Goal: Information Seeking & Learning: Learn about a topic

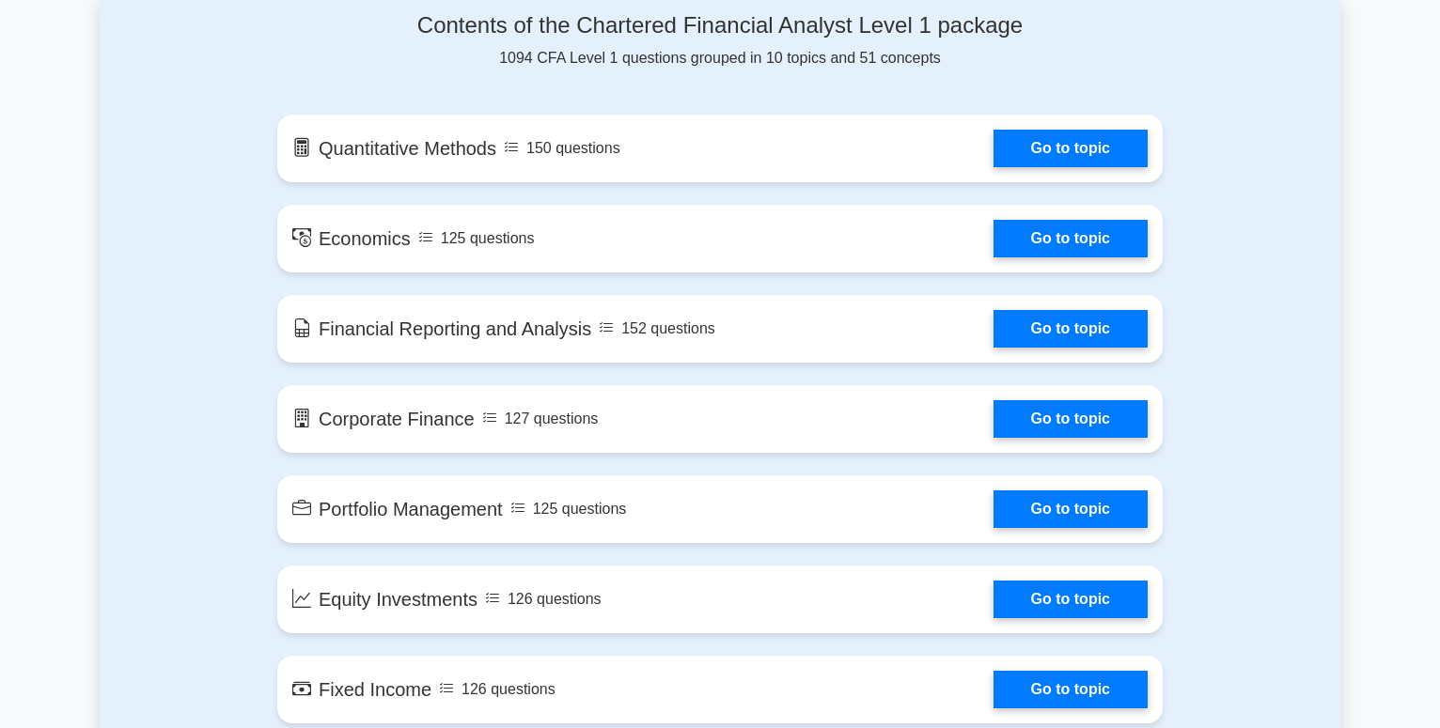
scroll to position [987, 0]
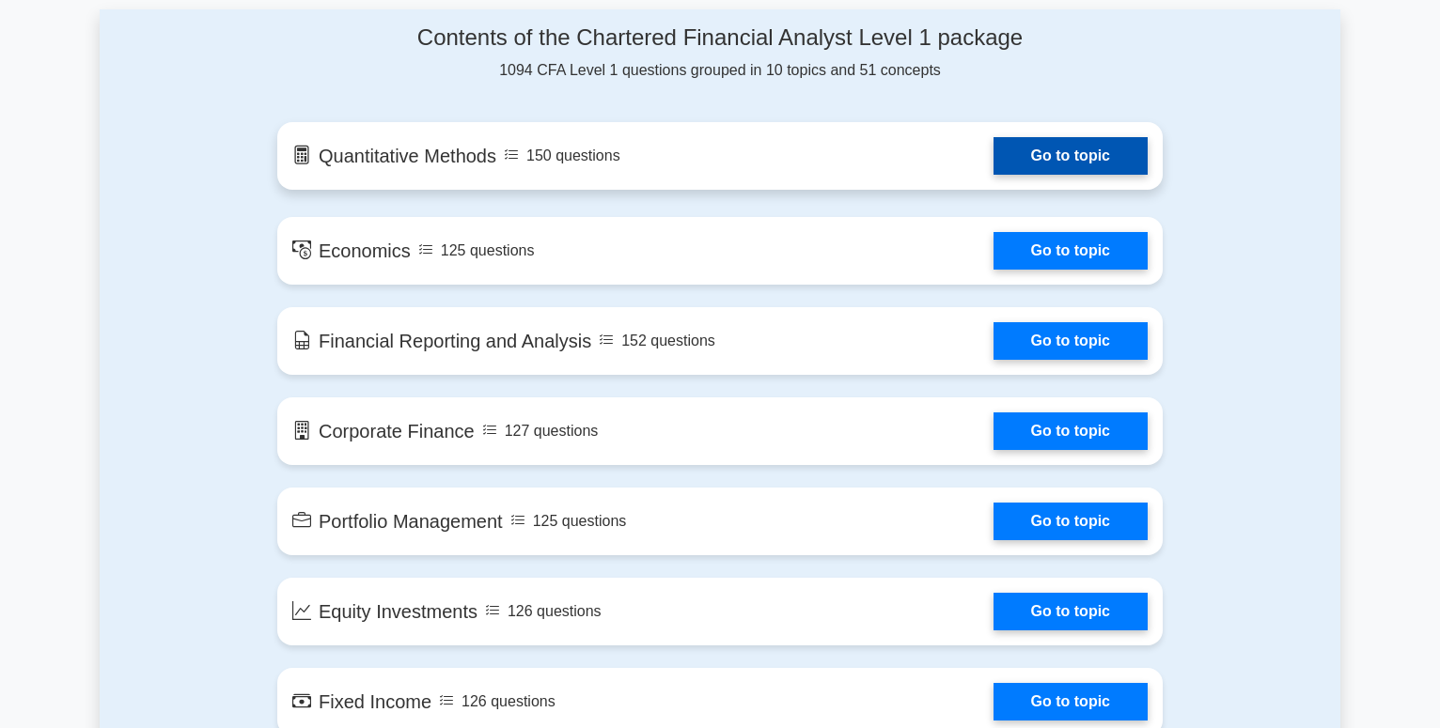
click at [1046, 155] on link "Go to topic" at bounding box center [1070, 156] width 154 height 38
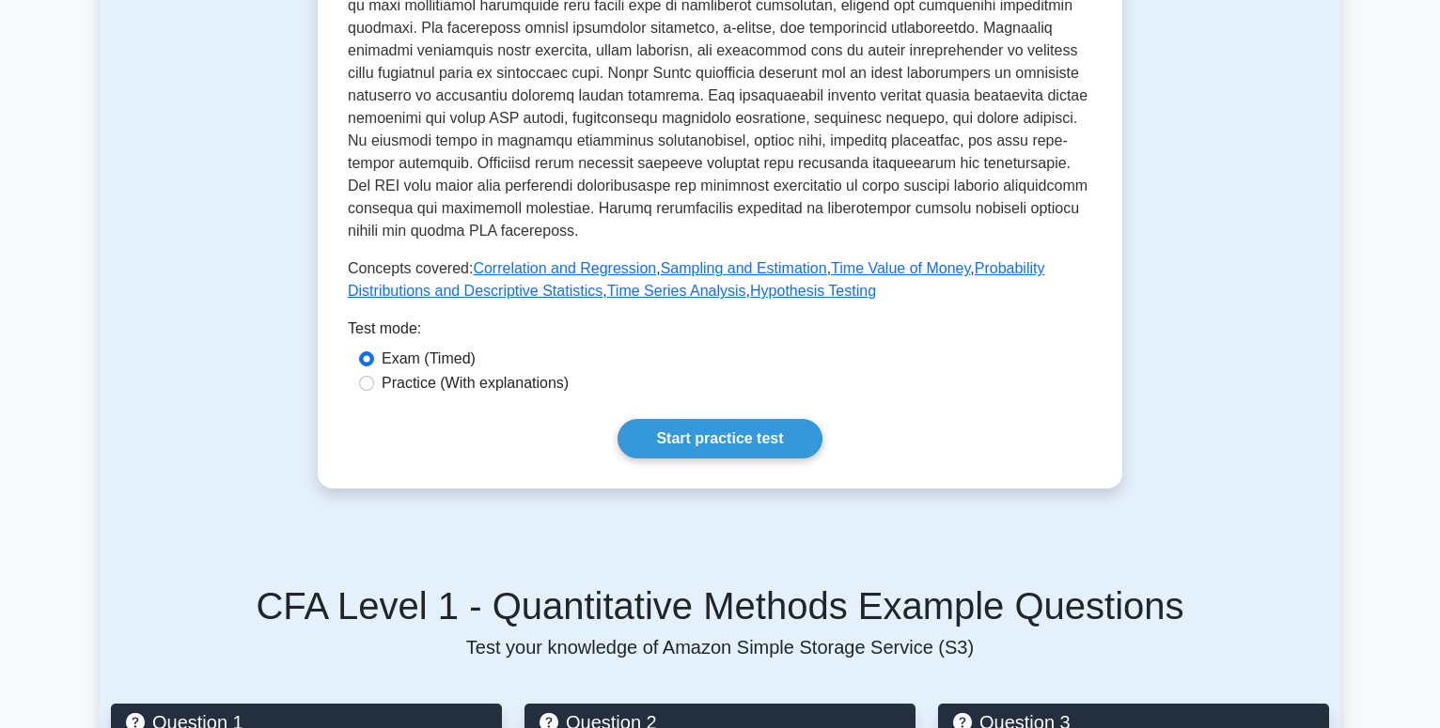
scroll to position [671, 0]
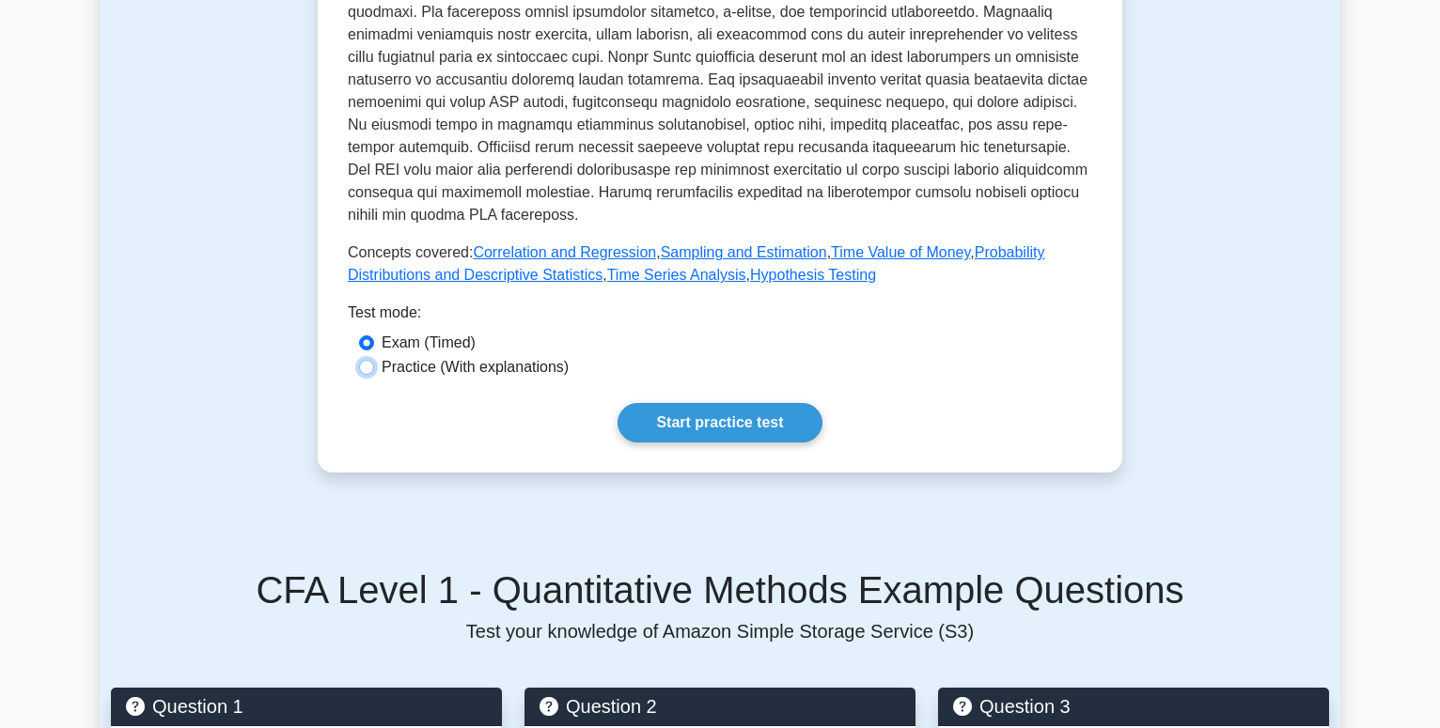
click at [368, 368] on input "Practice (With explanations)" at bounding box center [366, 367] width 15 height 15
radio input "true"
click at [693, 433] on link "Start practice test" at bounding box center [719, 422] width 204 height 39
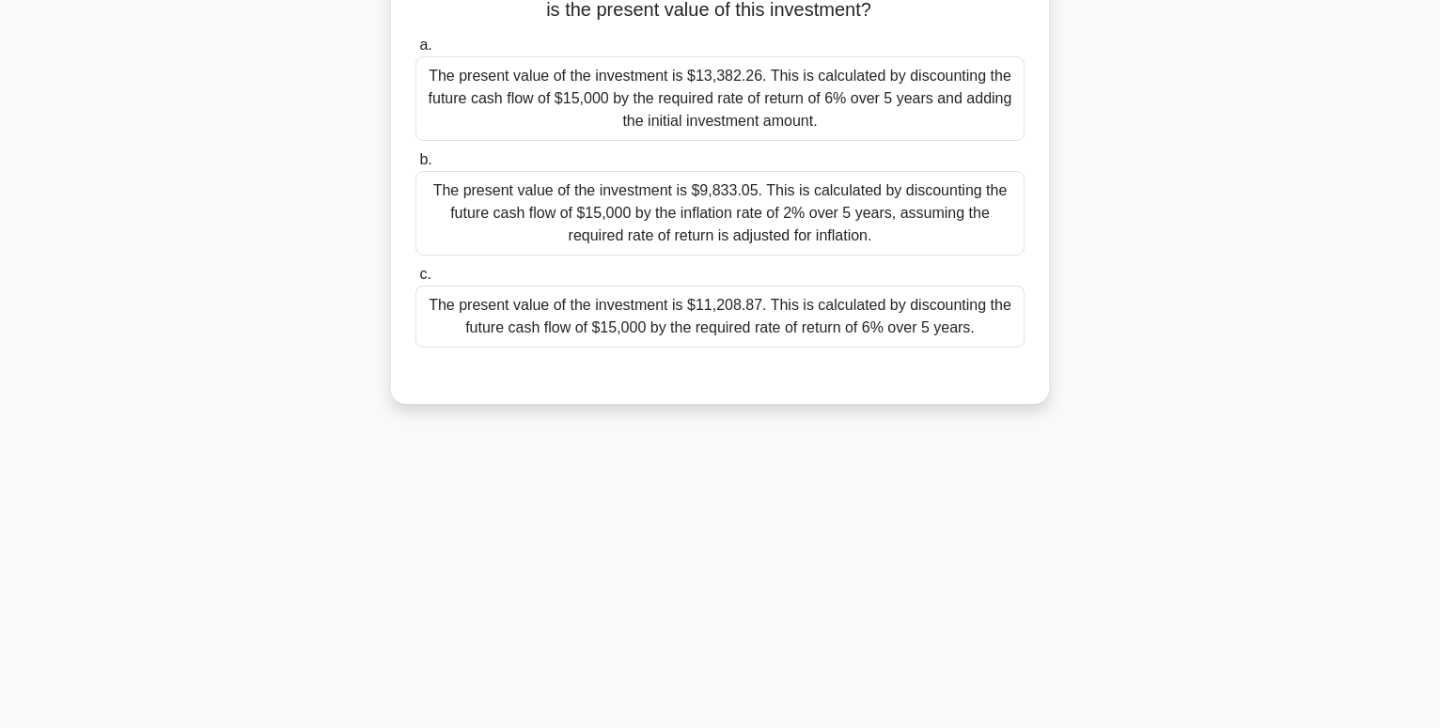
scroll to position [191, 0]
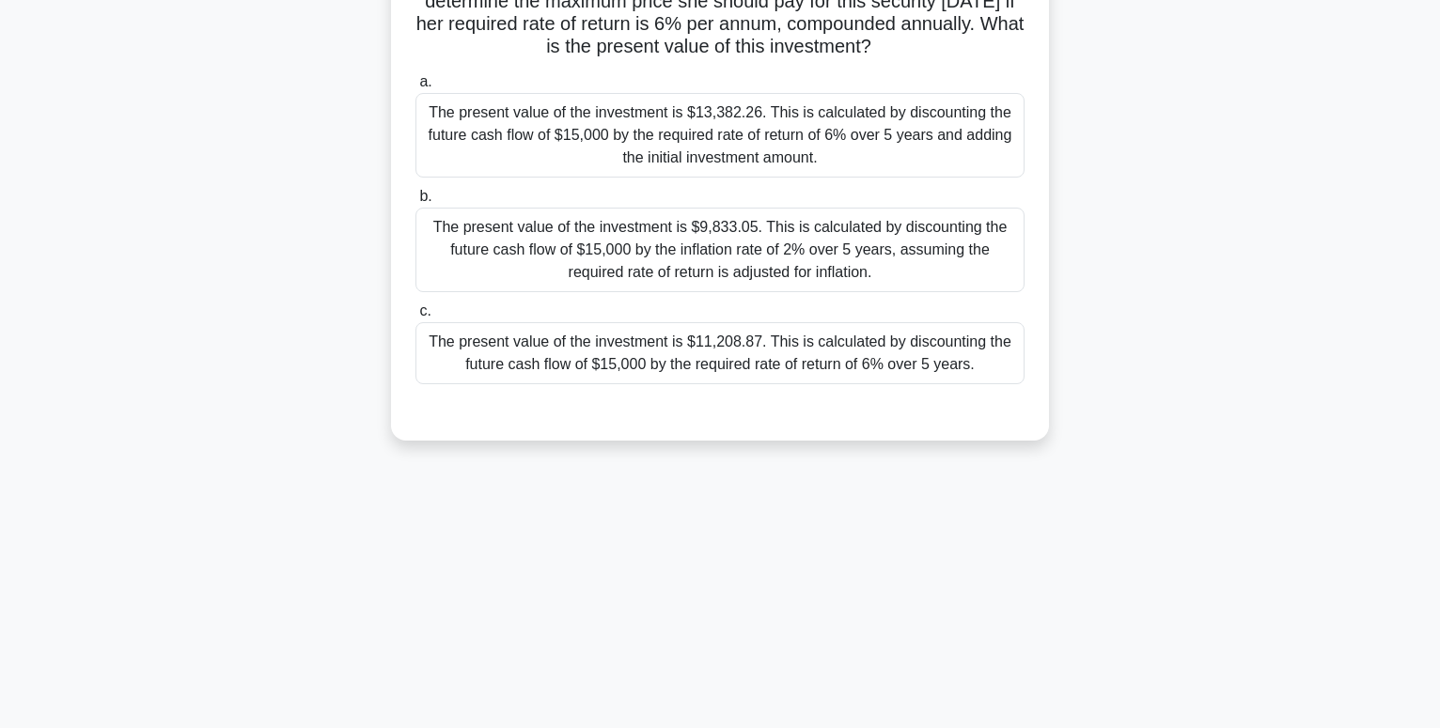
click at [591, 268] on div "The present value of the investment is $9,833.05. This is calculated by discoun…" at bounding box center [719, 250] width 609 height 85
click at [415, 203] on input "b. The present value of the investment is $9,833.05. This is calculated by disc…" at bounding box center [415, 197] width 0 height 12
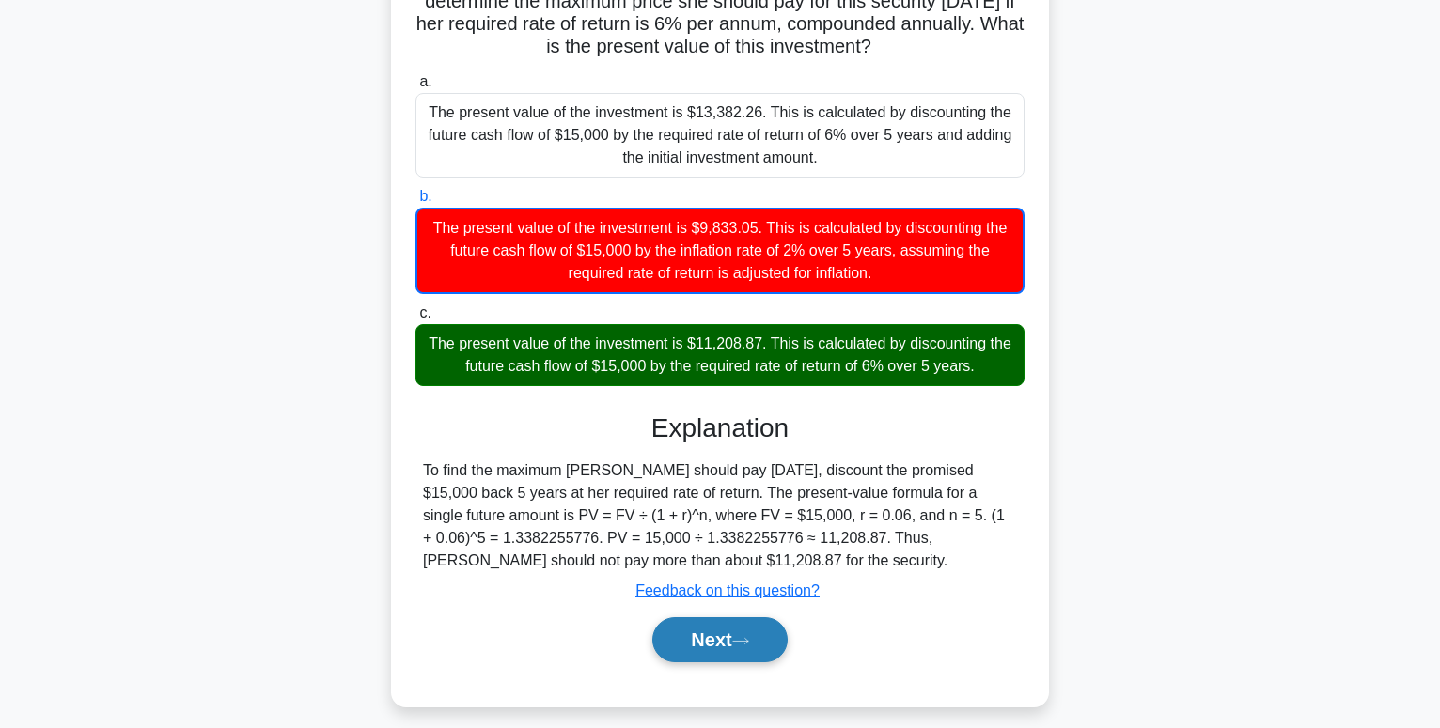
click at [716, 644] on button "Next" at bounding box center [719, 639] width 134 height 45
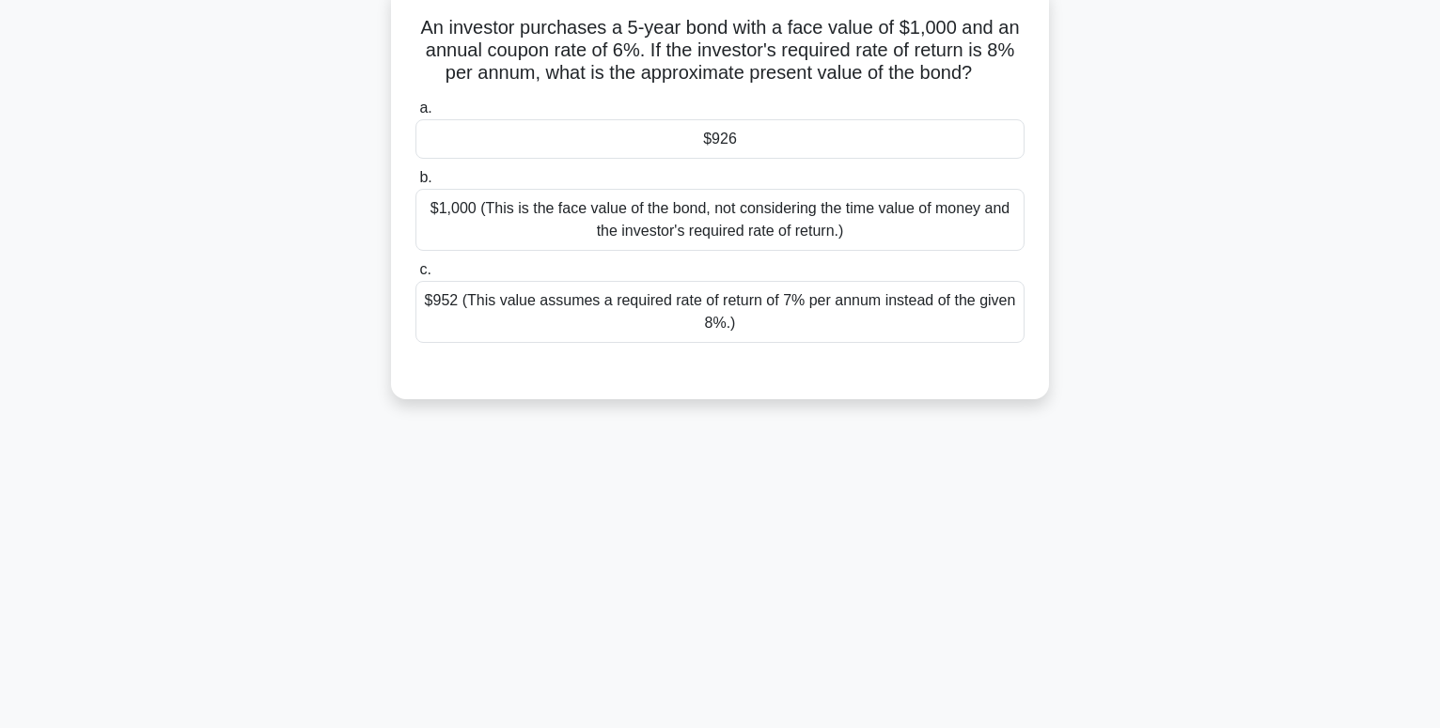
scroll to position [287, 0]
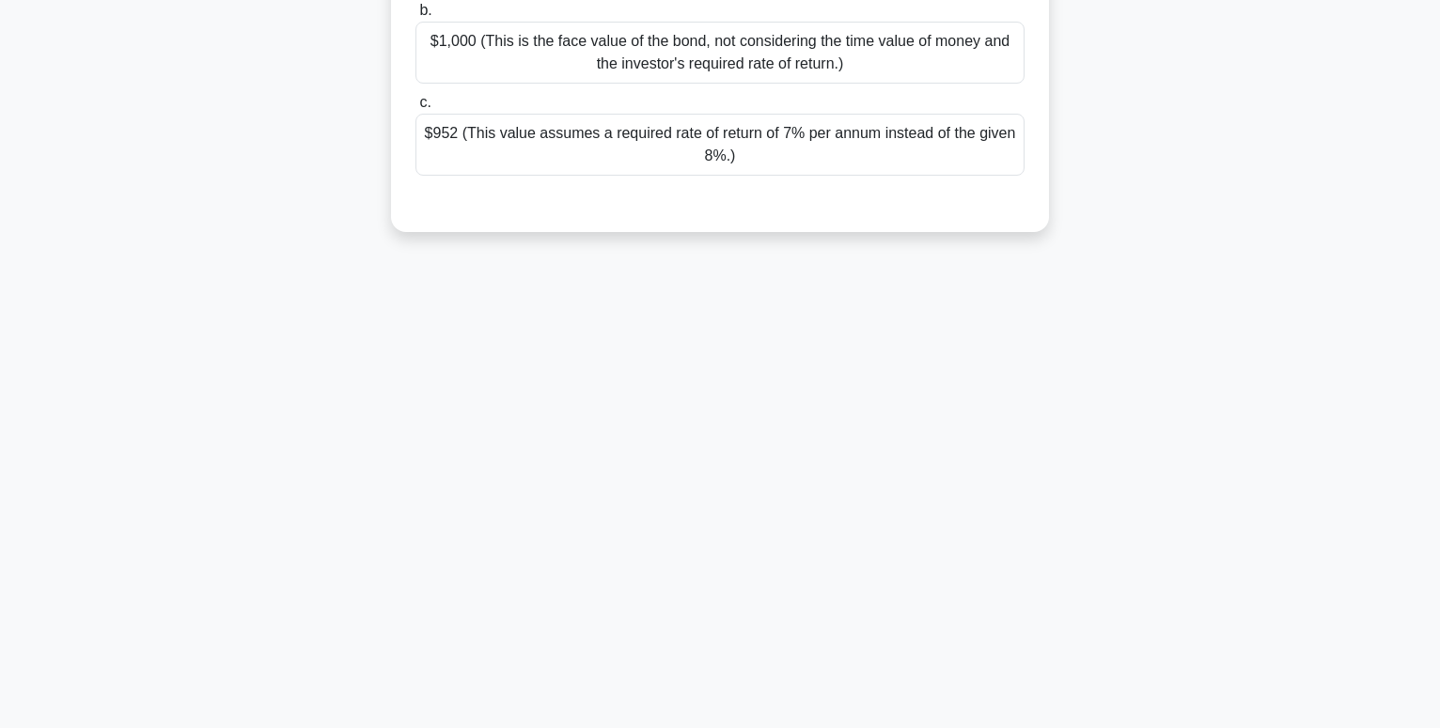
click at [706, 141] on div "$952 (This value assumes a required rate of return of 7% per annum instead of t…" at bounding box center [719, 145] width 609 height 62
click at [415, 109] on input "c. $952 (This value assumes a required rate of return of 7% per annum instead o…" at bounding box center [415, 103] width 0 height 12
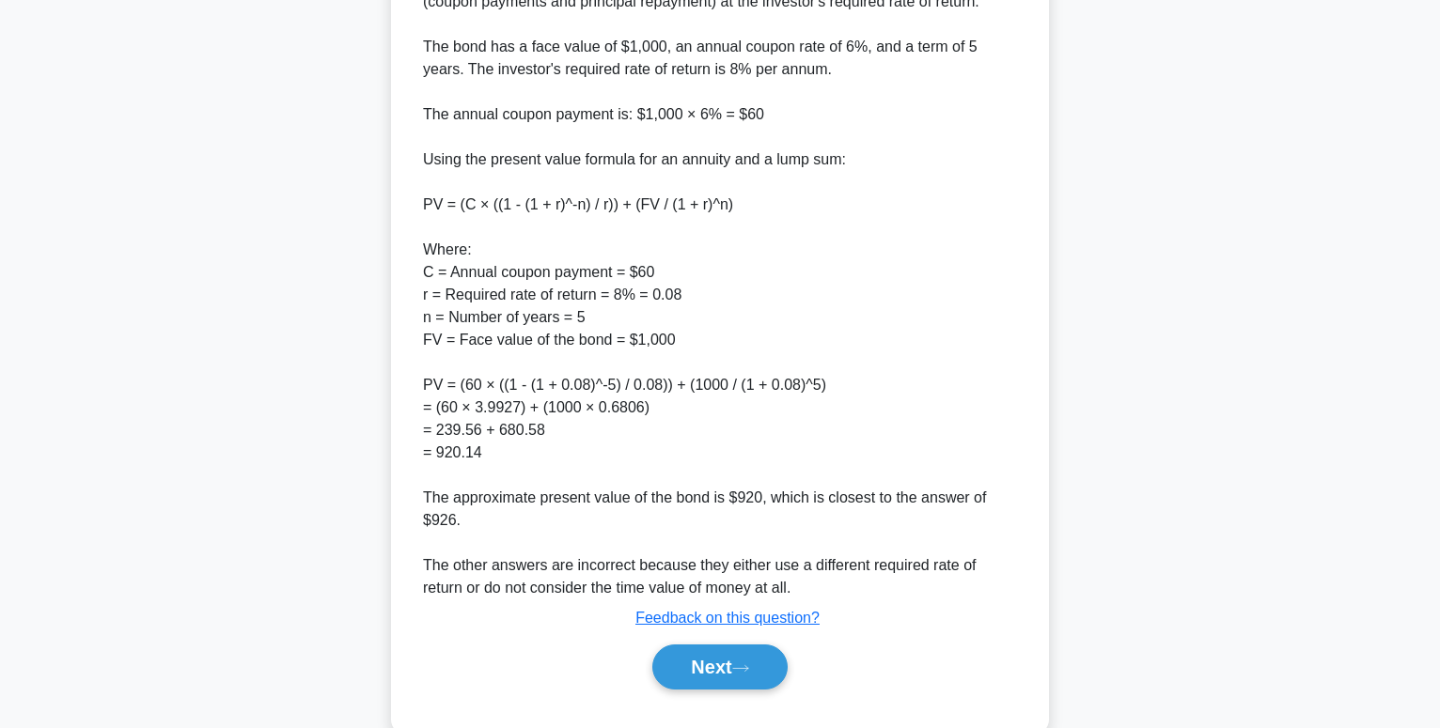
scroll to position [613, 0]
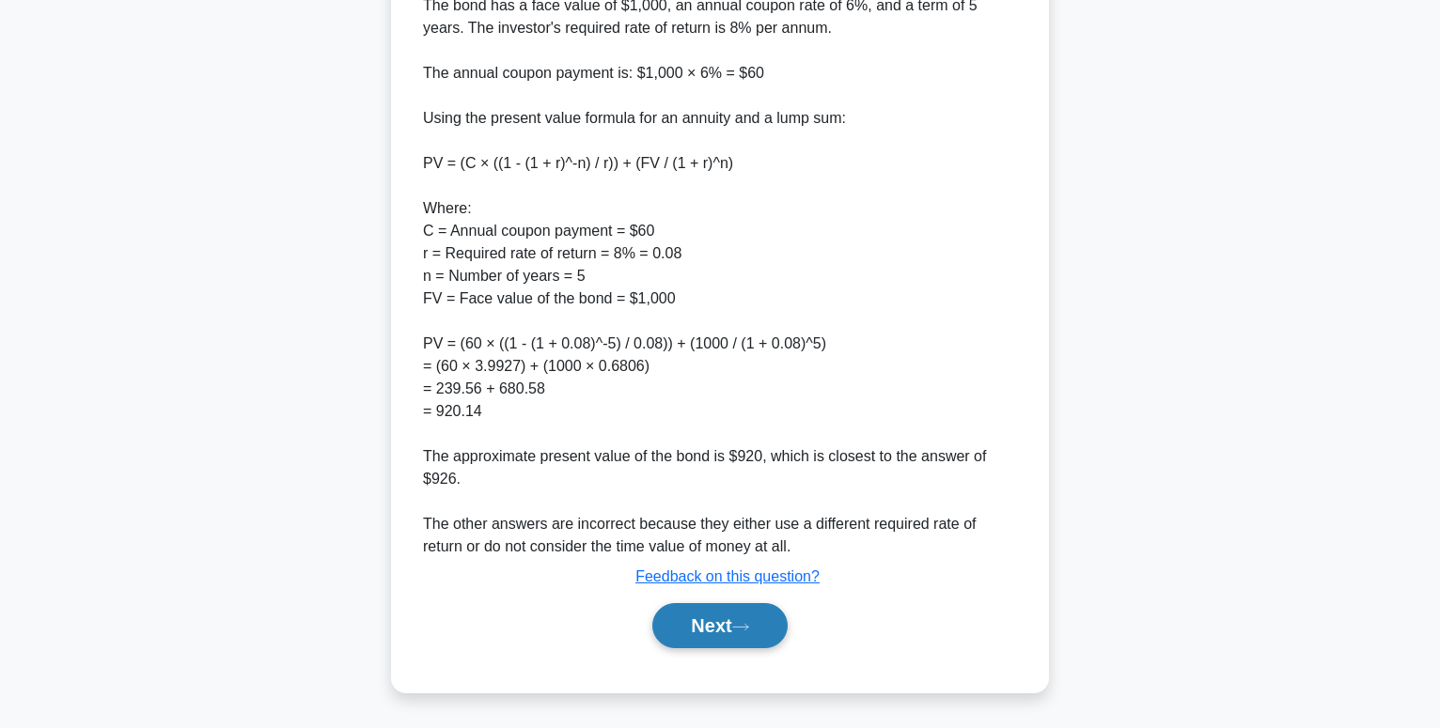
click at [728, 627] on button "Next" at bounding box center [719, 625] width 134 height 45
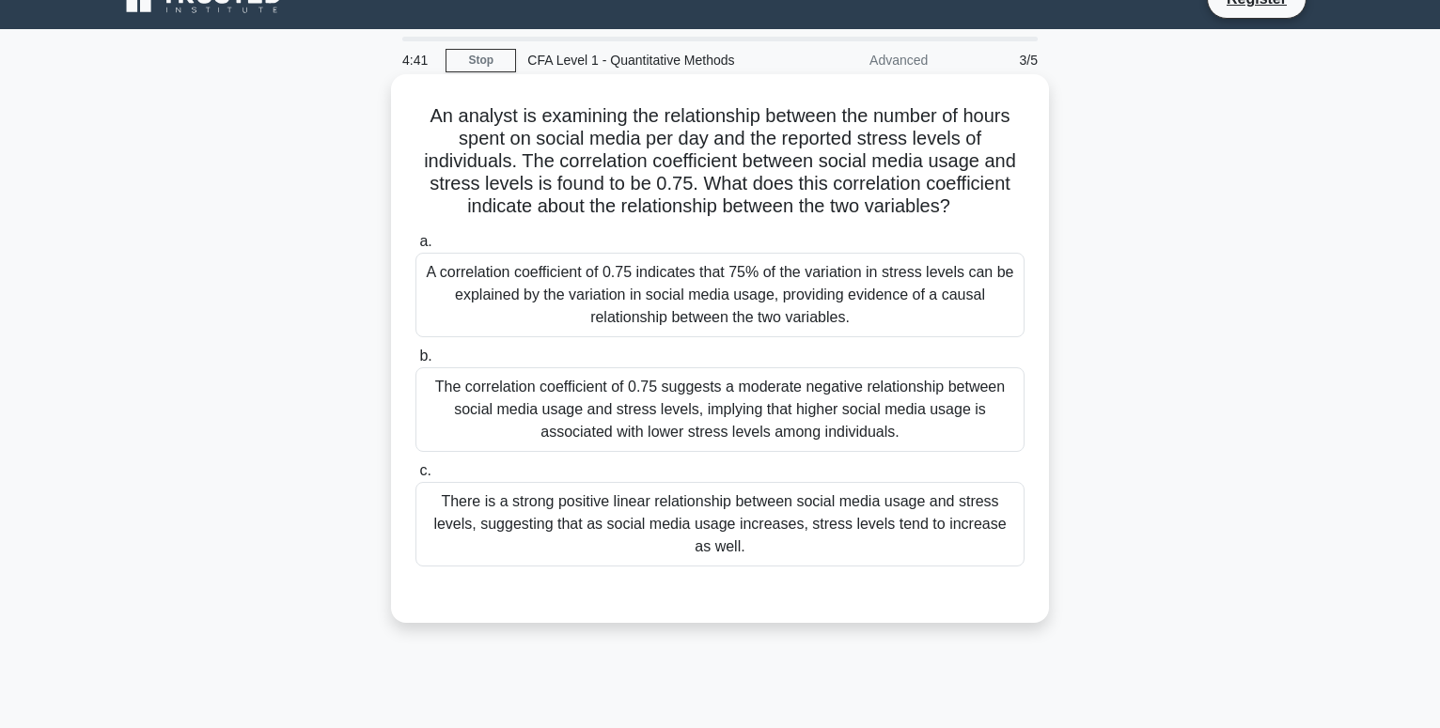
scroll to position [0, 0]
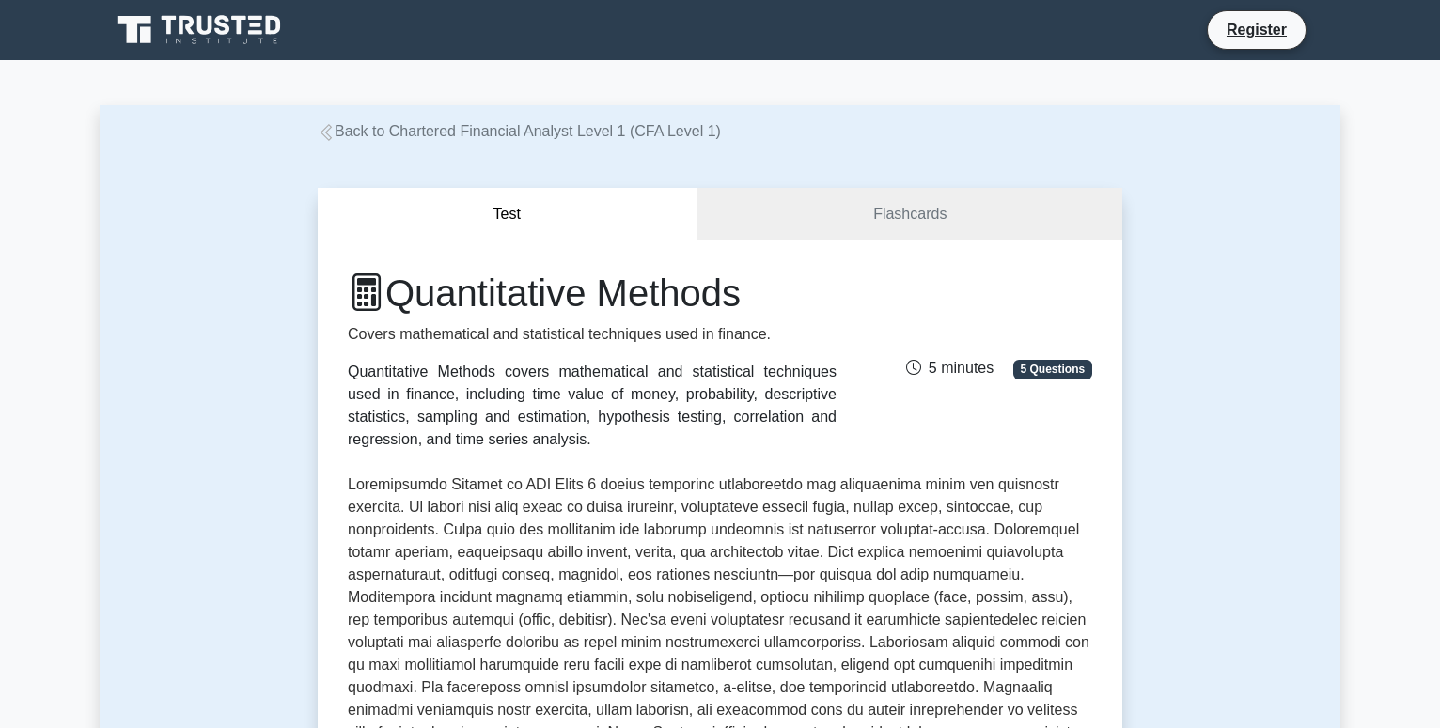
scroll to position [671, 0]
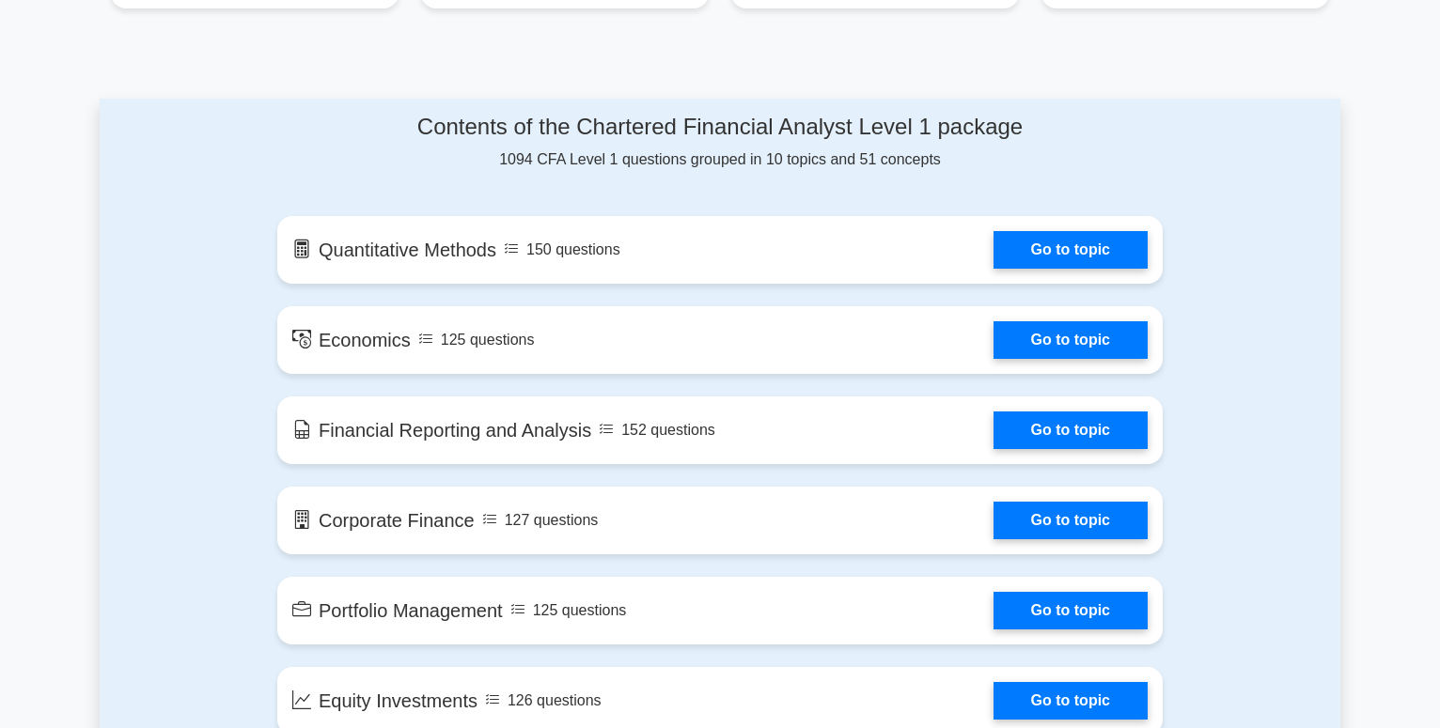
scroll to position [891, 0]
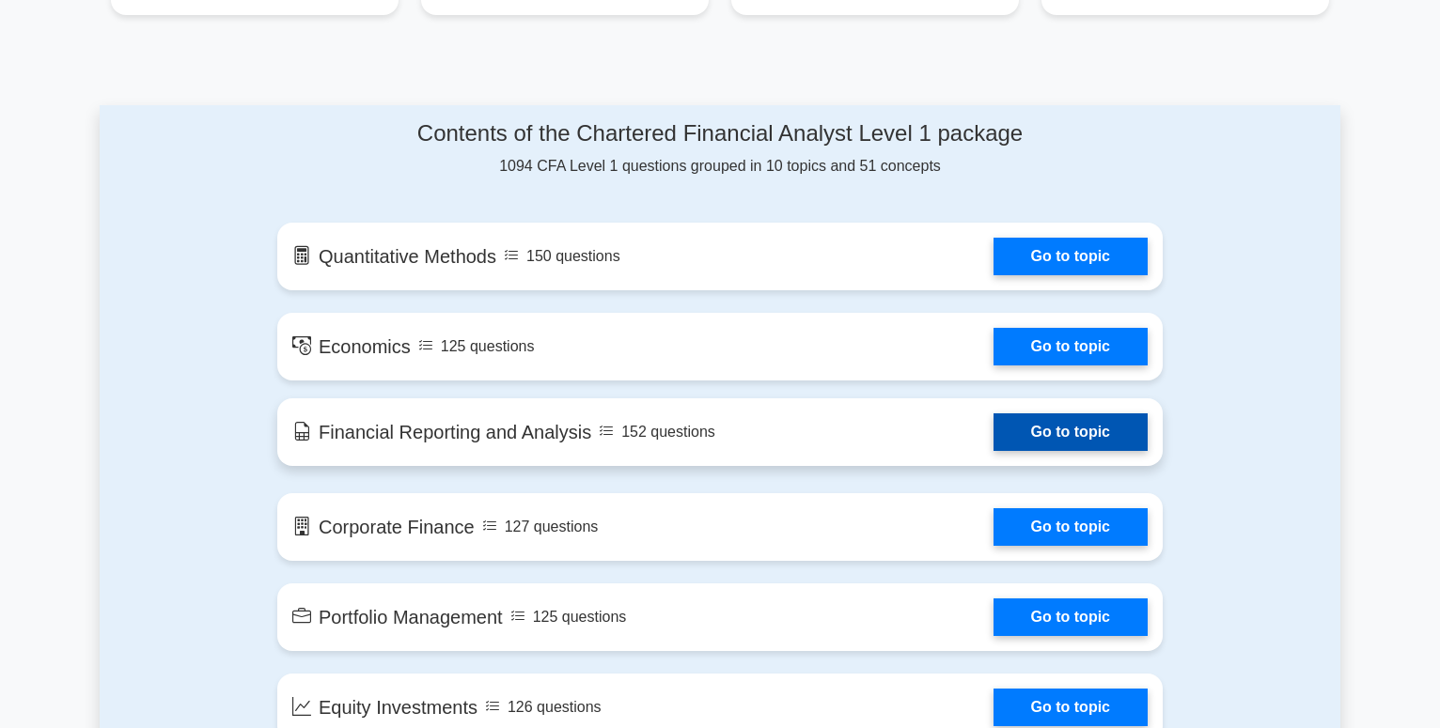
click at [1013, 413] on link "Go to topic" at bounding box center [1070, 432] width 154 height 38
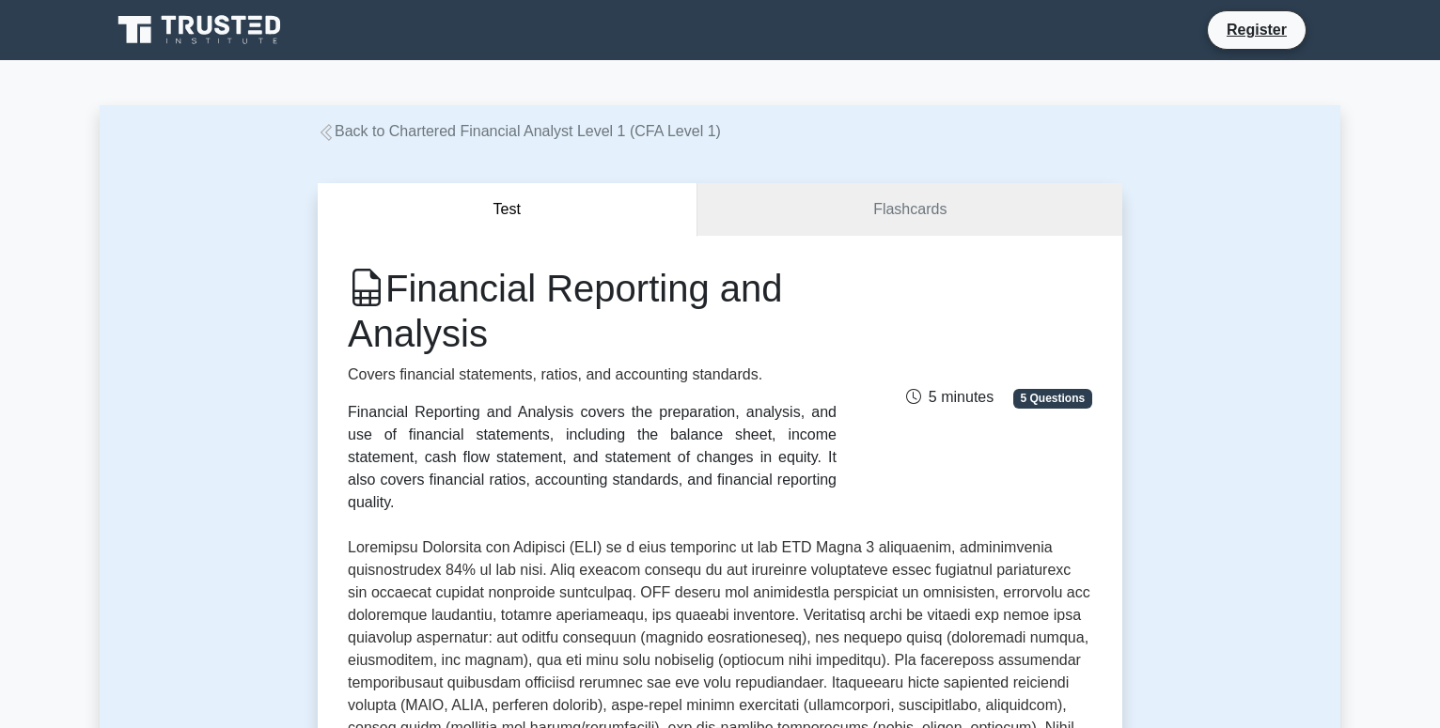
scroll to position [671, 0]
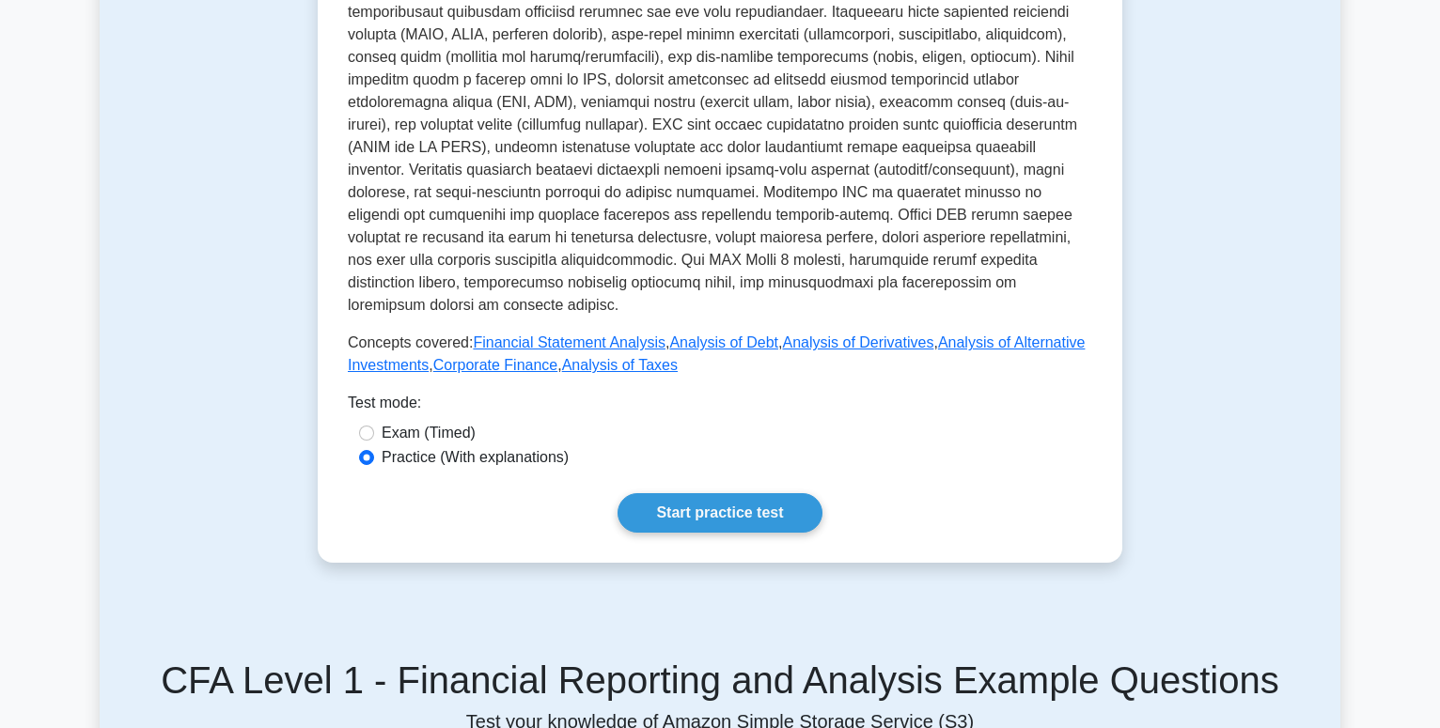
click at [411, 399] on div "Financial Reporting and Analysis Covers financial statements, ratios, and accou…" at bounding box center [720, 64] width 744 height 938
click at [413, 422] on label "Exam (Timed)" at bounding box center [429, 433] width 94 height 23
click at [374, 426] on input "Exam (Timed)" at bounding box center [366, 433] width 15 height 15
radio input "true"
click at [700, 493] on link "Start practice test" at bounding box center [719, 512] width 204 height 39
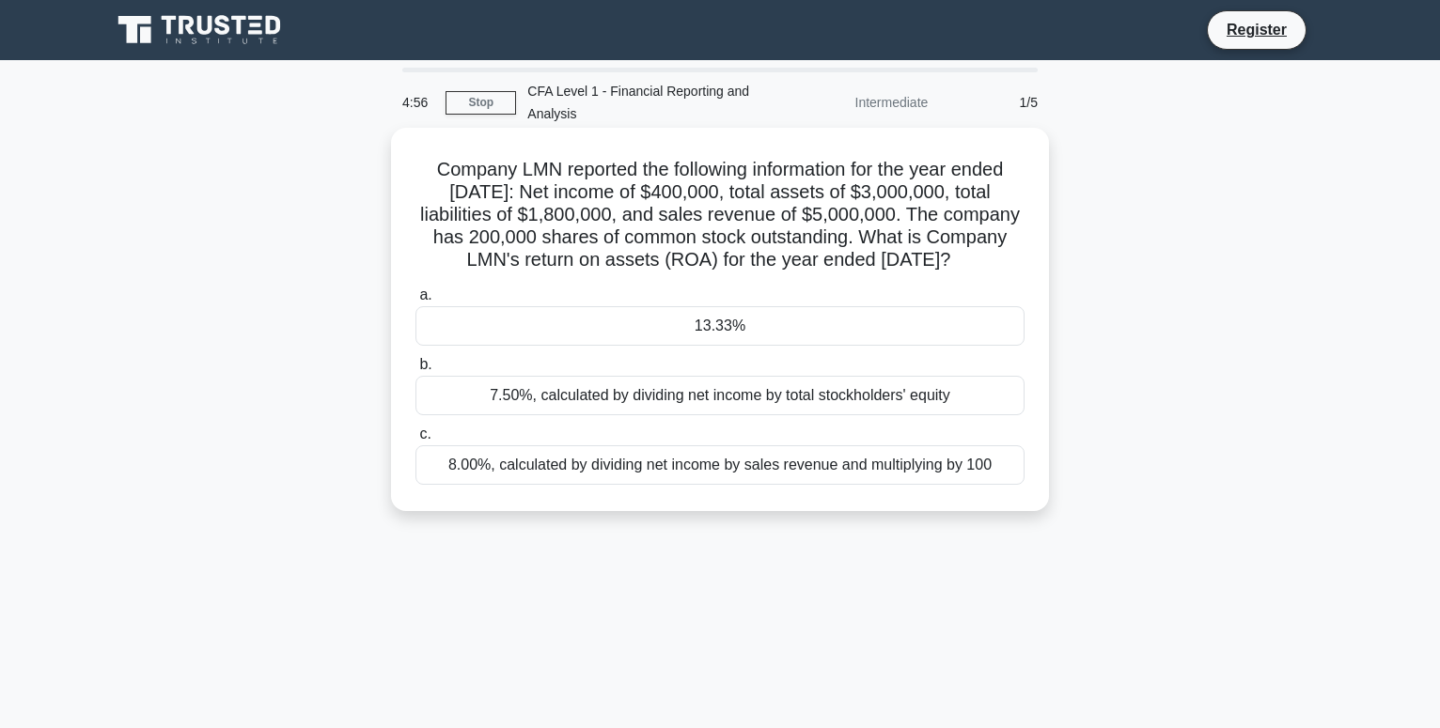
click at [650, 415] on div "7.50%, calculated by dividing net income by total stockholders' equity" at bounding box center [719, 395] width 609 height 39
click at [415, 371] on input "b. 7.50%, calculated by dividing net income by total stockholders' equity" at bounding box center [415, 365] width 0 height 12
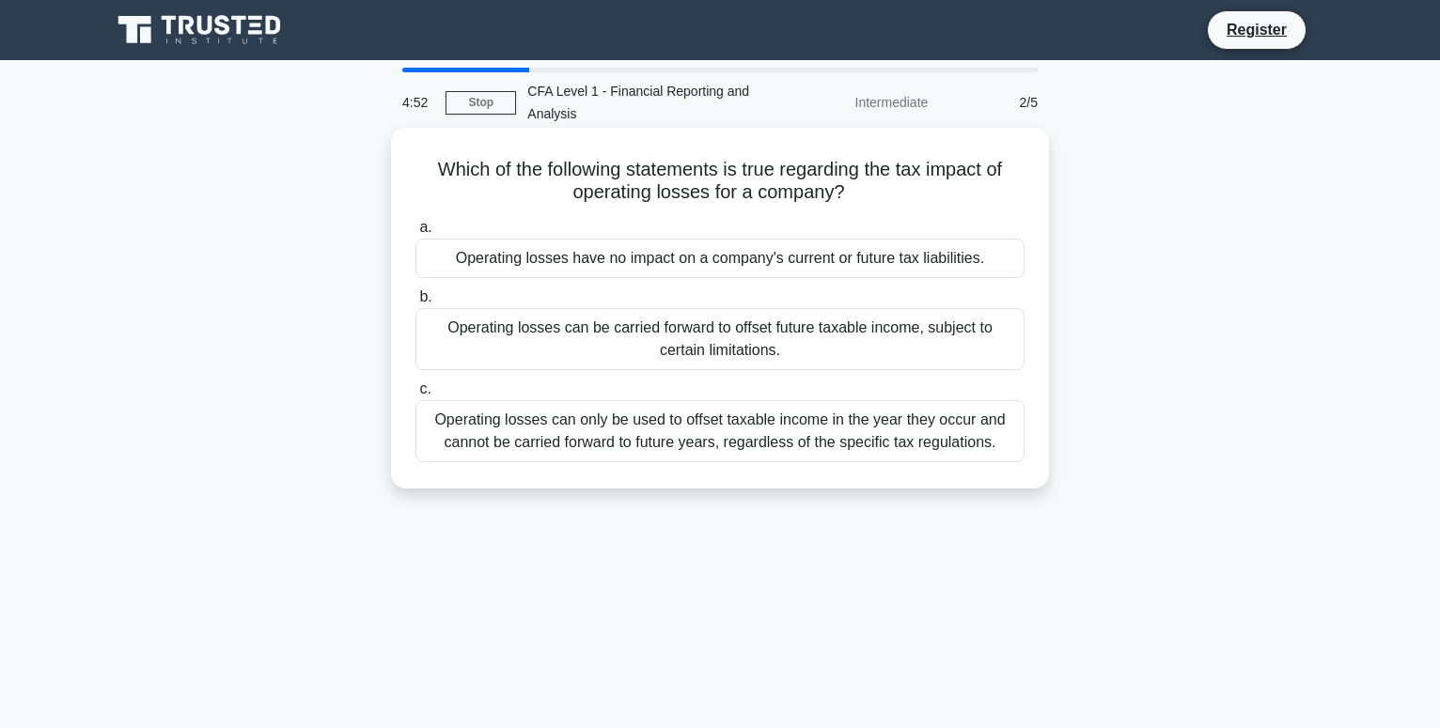
click at [674, 345] on div "Operating losses can be carried forward to offset future taxable income, subjec…" at bounding box center [719, 339] width 609 height 62
click at [415, 304] on input "b. Operating losses can be carried forward to offset future taxable income, sub…" at bounding box center [415, 297] width 0 height 12
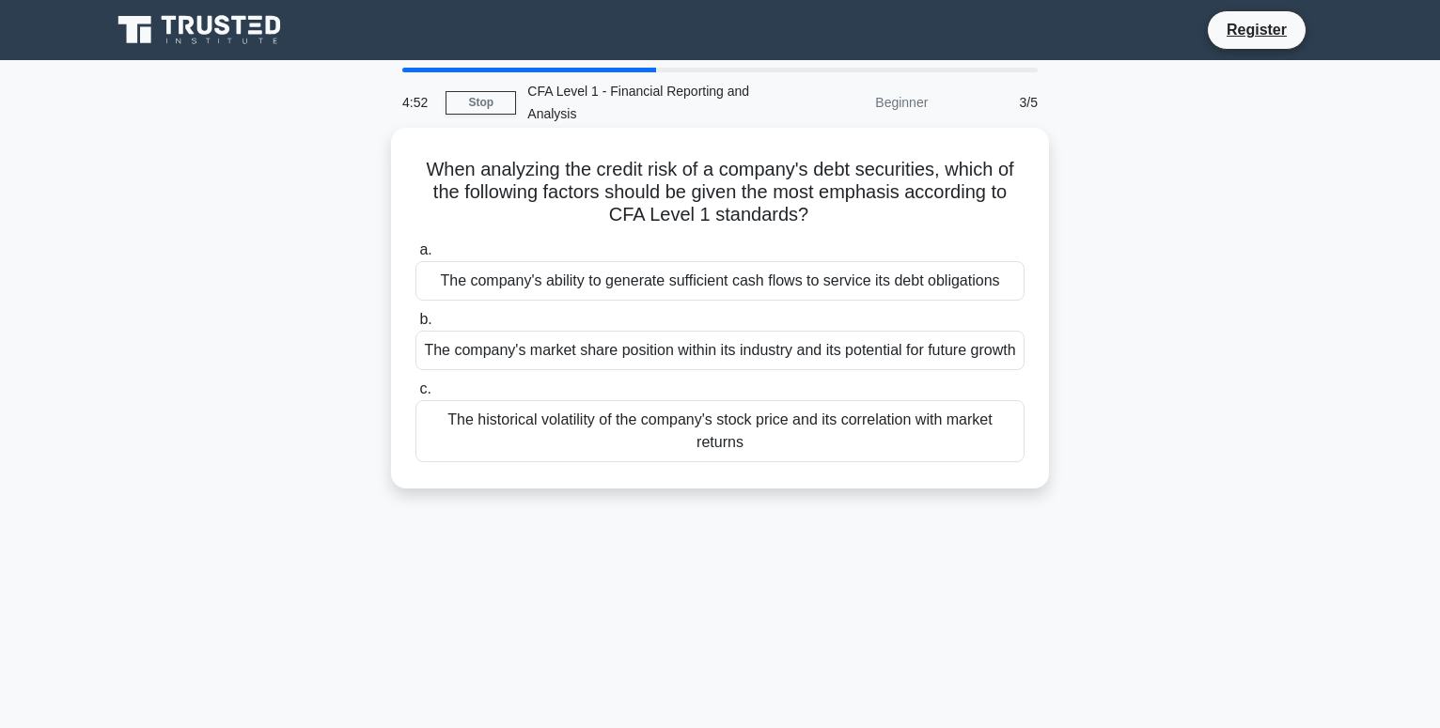
click at [711, 364] on div "The company's market share position within its industry and its potential for f…" at bounding box center [719, 350] width 609 height 39
click at [415, 326] on input "b. The company's market share position within its industry and its potential fo…" at bounding box center [415, 320] width 0 height 12
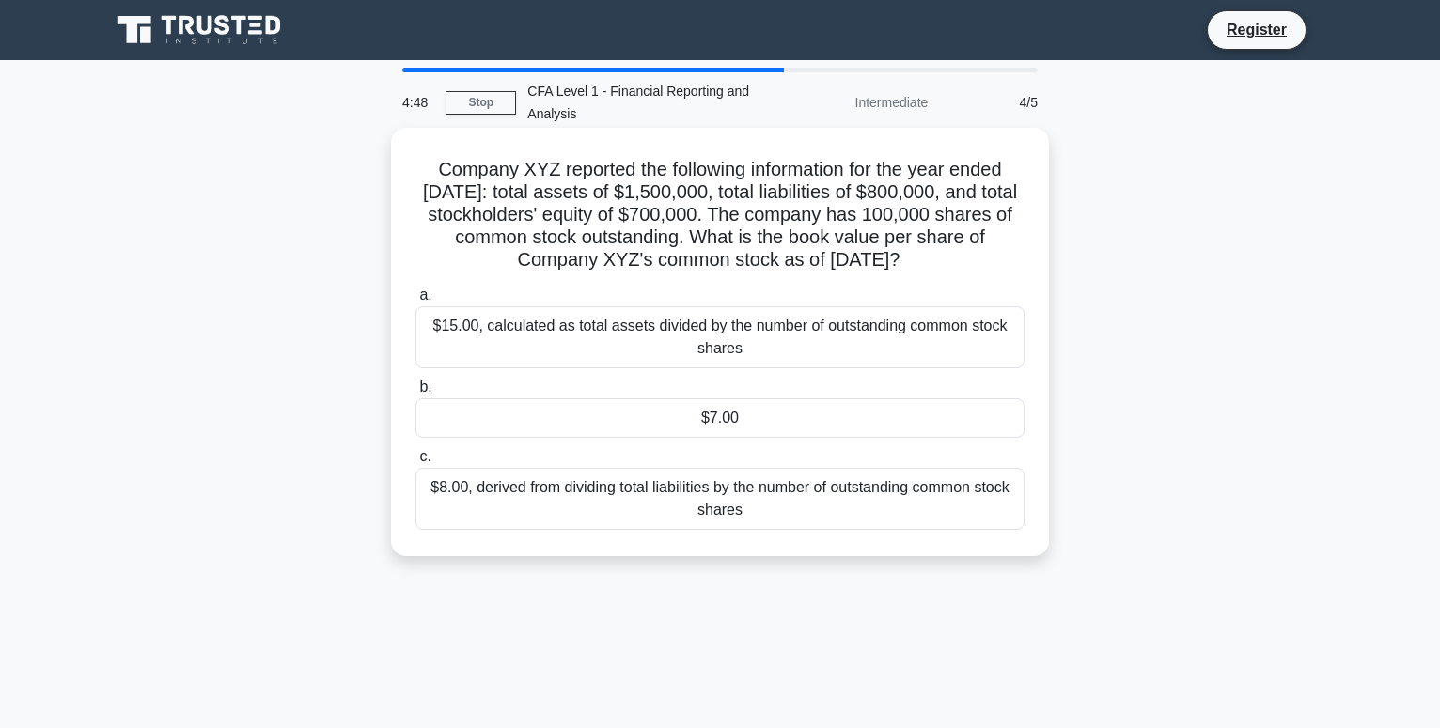
click at [667, 330] on div "$15.00, calculated as total assets divided by the number of outstanding common …" at bounding box center [719, 337] width 609 height 62
click at [415, 302] on input "a. $15.00, calculated as total assets divided by the number of outstanding comm…" at bounding box center [415, 295] width 0 height 12
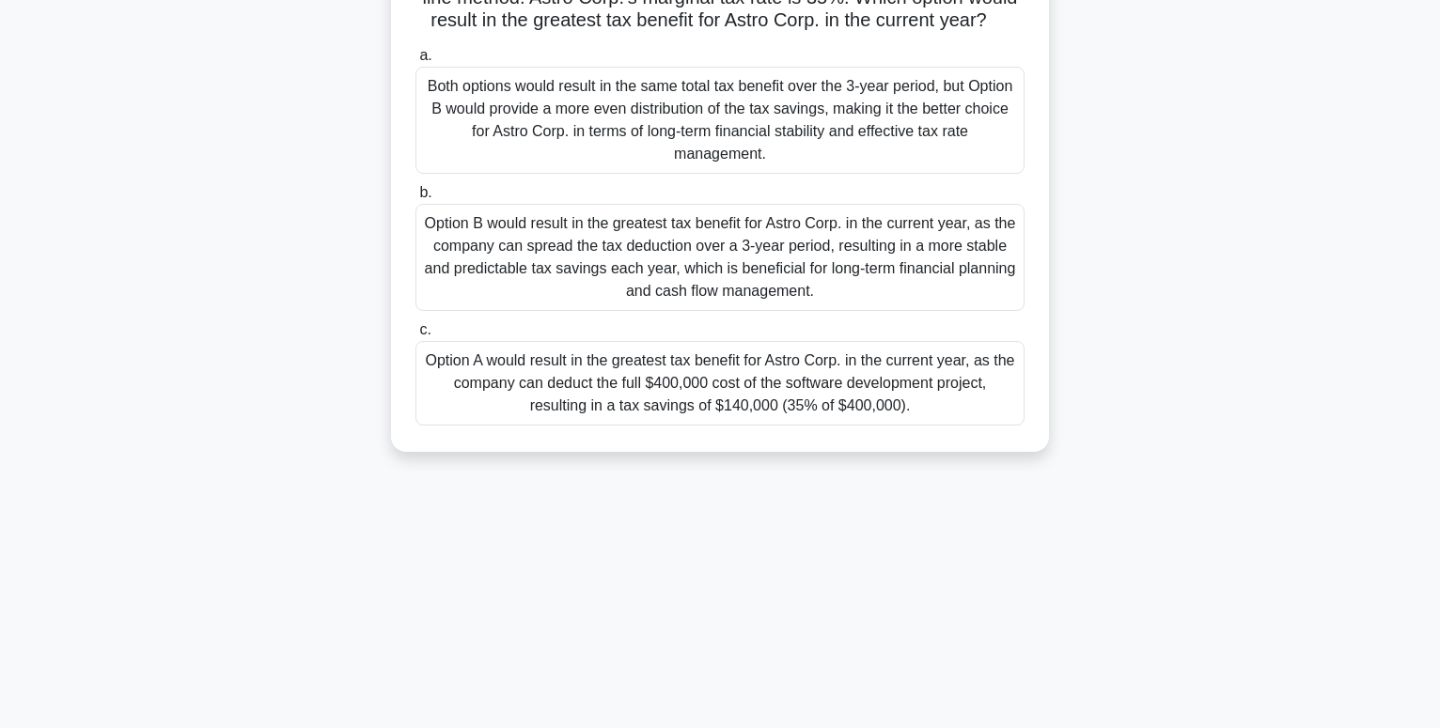
scroll to position [287, 0]
click at [725, 401] on div "Option A would result in the greatest tax benefit for Astro Corp. in the curren…" at bounding box center [719, 381] width 609 height 85
click at [415, 335] on input "c. Option A would result in the greatest tax benefit for Astro Corp. in the cur…" at bounding box center [415, 328] width 0 height 12
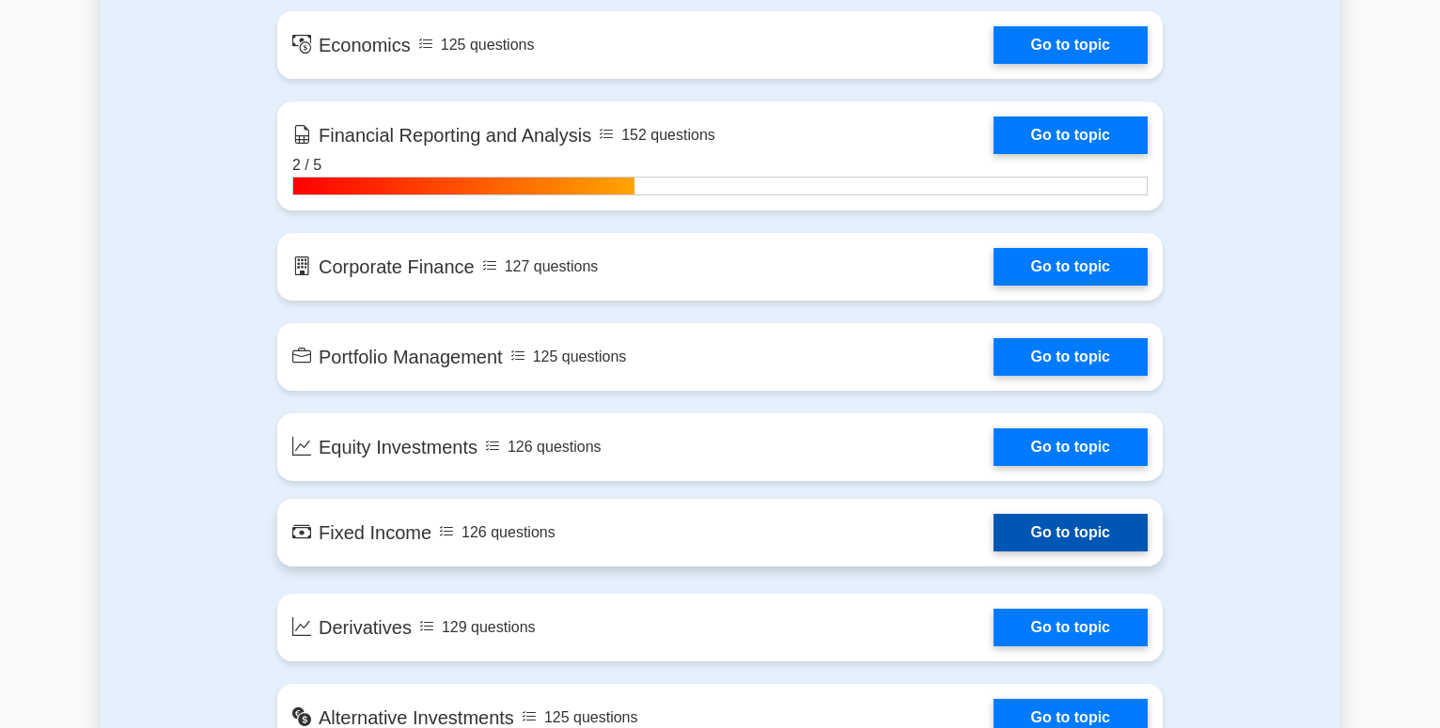
scroll to position [1274, 0]
